Goal: Transaction & Acquisition: Purchase product/service

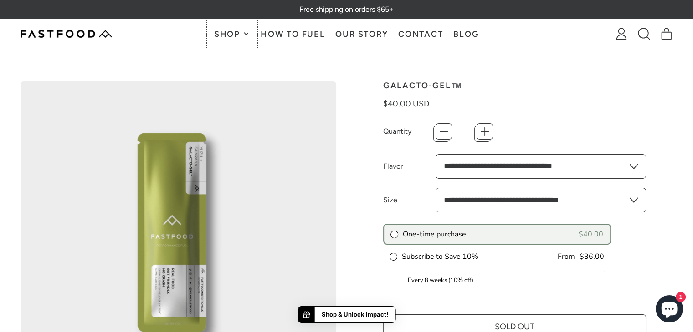
click at [229, 33] on span "Shop" at bounding box center [228, 34] width 28 height 8
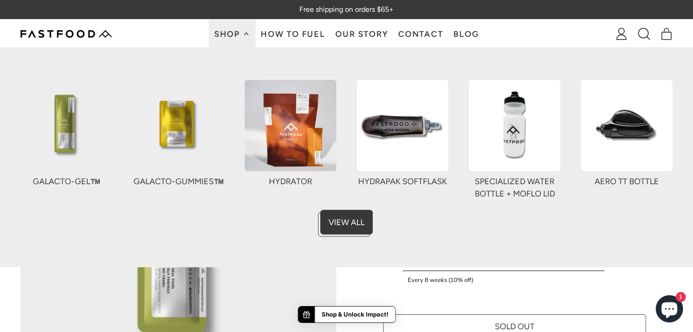
click at [175, 132] on img at bounding box center [179, 126] width 92 height 92
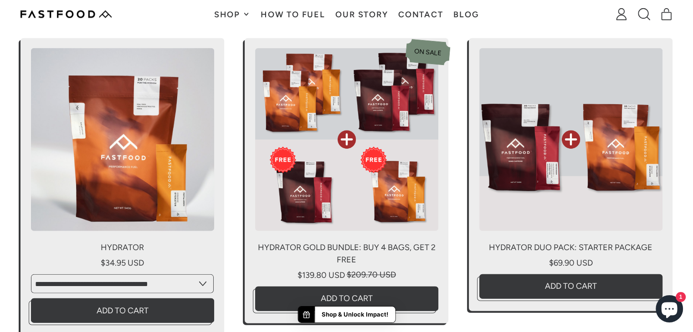
scroll to position [2095, 0]
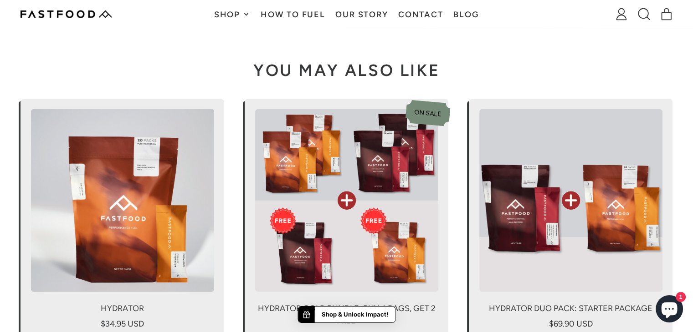
click at [284, 185] on link "Hydrator Gold Bundle: Buy 4 Bags, Get 2 FREE" at bounding box center [347, 242] width 204 height 286
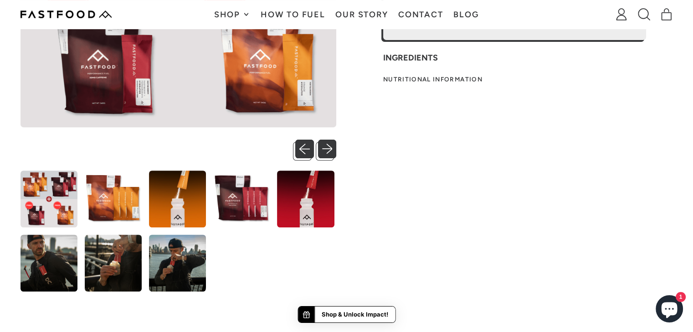
scroll to position [273, 0]
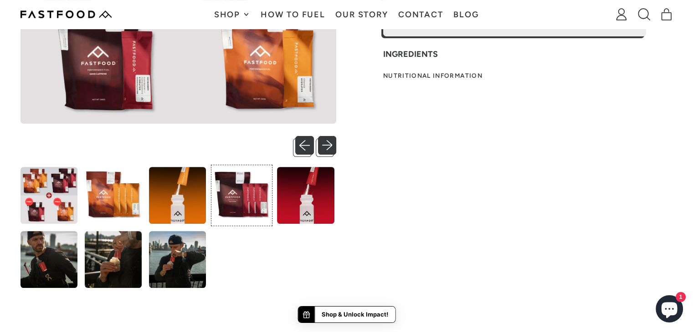
click at [248, 192] on img at bounding box center [241, 195] width 57 height 57
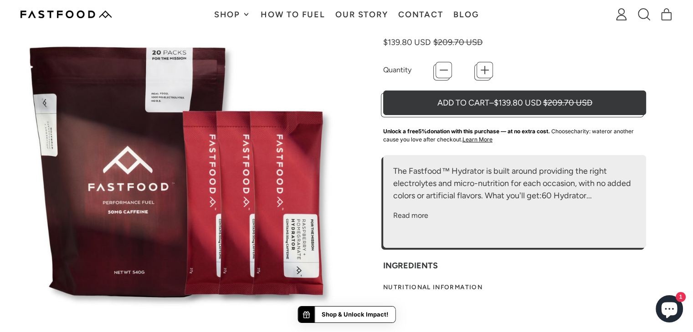
scroll to position [46, 0]
